Goal: Information Seeking & Learning: Find specific page/section

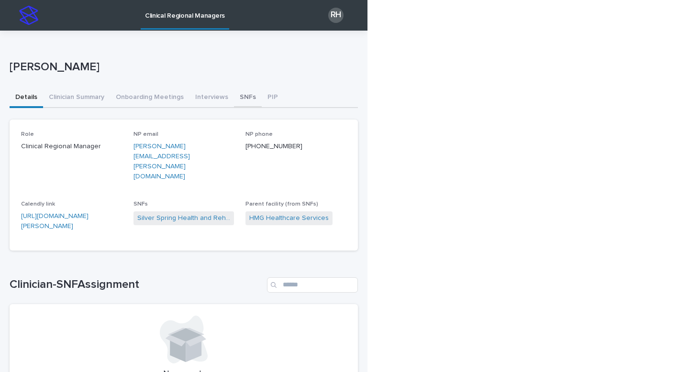
click at [248, 98] on button "SNFs" at bounding box center [248, 98] width 28 height 20
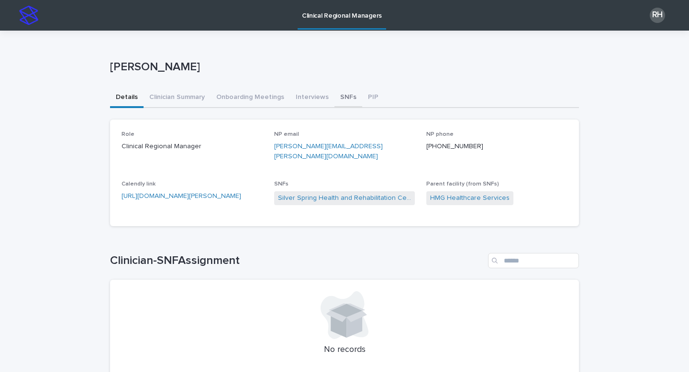
click at [342, 96] on button "SNFs" at bounding box center [349, 98] width 28 height 20
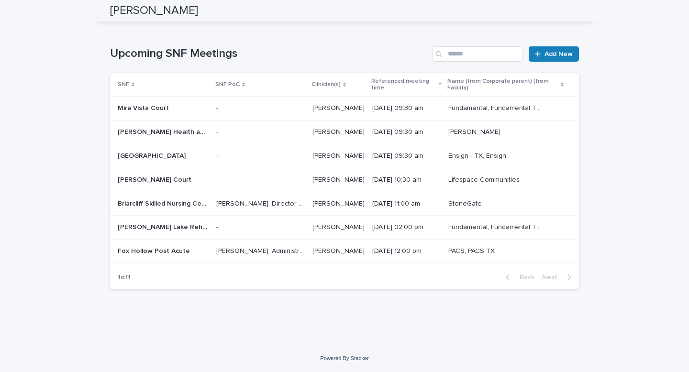
scroll to position [3055, 0]
click at [550, 11] on span "Next" at bounding box center [552, 7] width 21 height 7
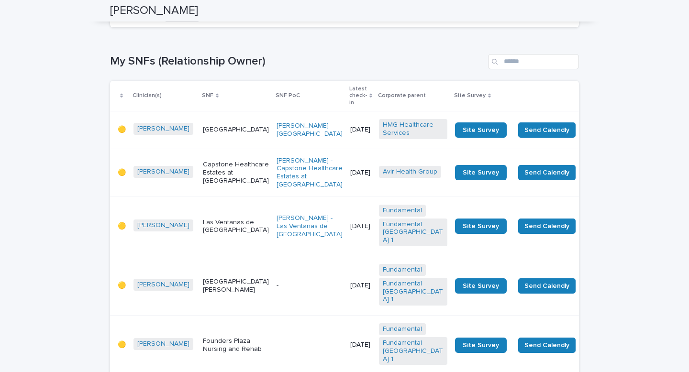
scroll to position [1546, 0]
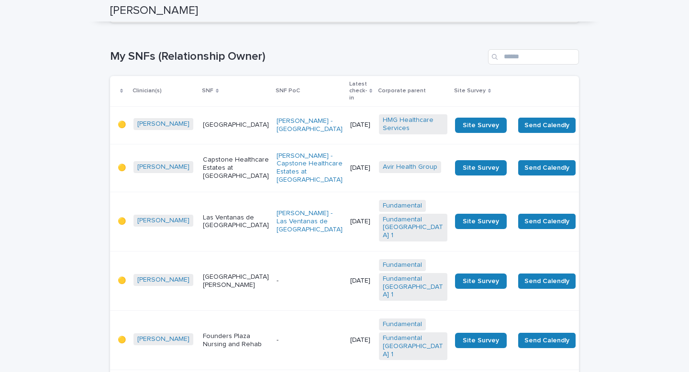
click at [549, 14] on span "Next" at bounding box center [552, 10] width 21 height 7
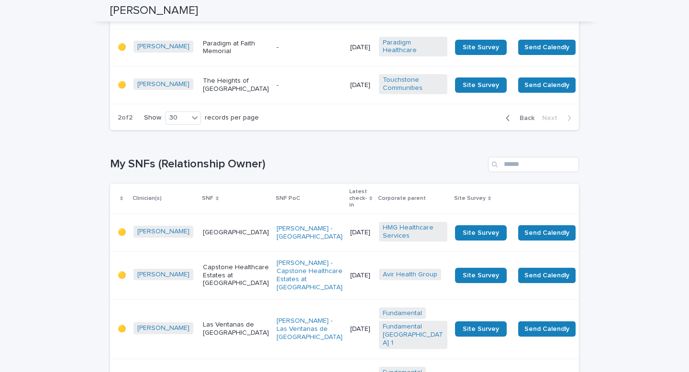
scroll to position [485, 0]
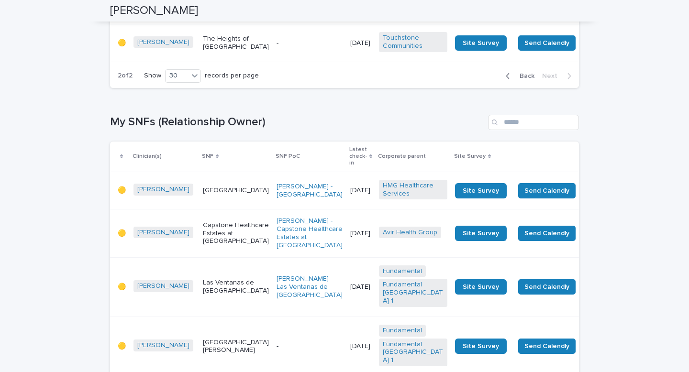
click at [524, 73] on span "Back" at bounding box center [524, 76] width 21 height 7
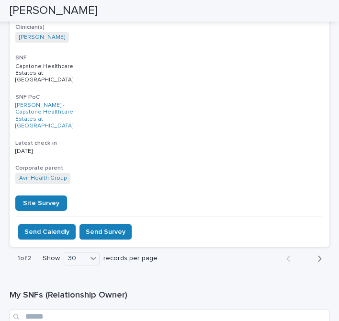
scroll to position [7052, 0]
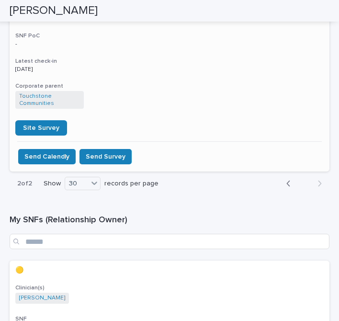
scroll to position [1698, 0]
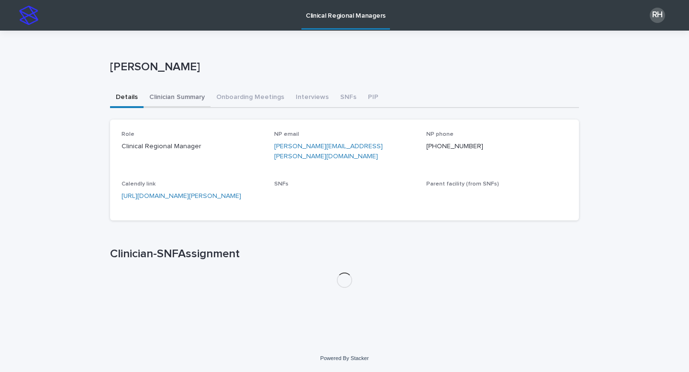
click at [188, 95] on button "Clinician Summary" at bounding box center [177, 98] width 67 height 20
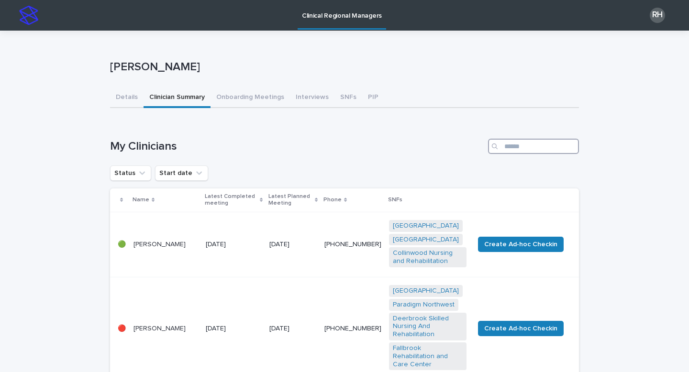
click at [507, 146] on input "Search" at bounding box center [533, 146] width 91 height 15
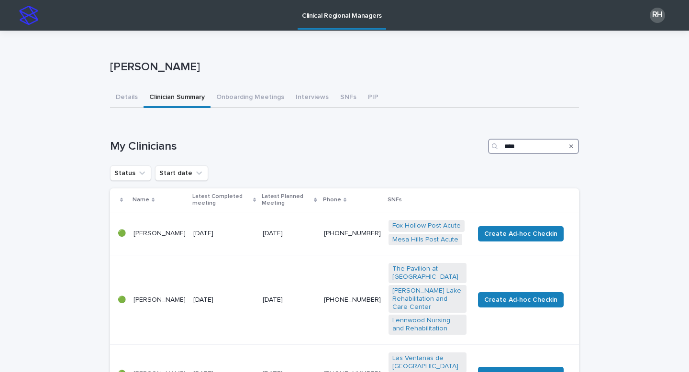
type input "****"
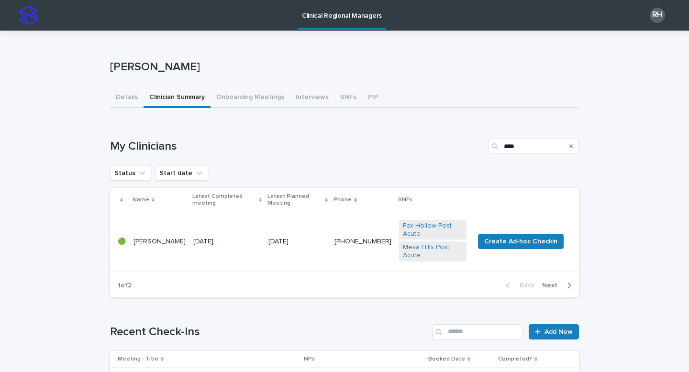
click at [159, 238] on p "[PERSON_NAME]" at bounding box center [160, 242] width 52 height 8
